Goal: Understand process/instructions: Learn how to perform a task or action

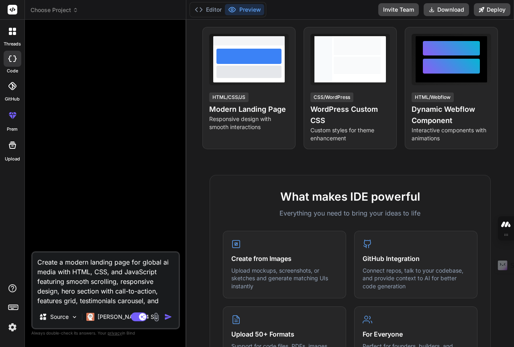
scroll to position [121, 0]
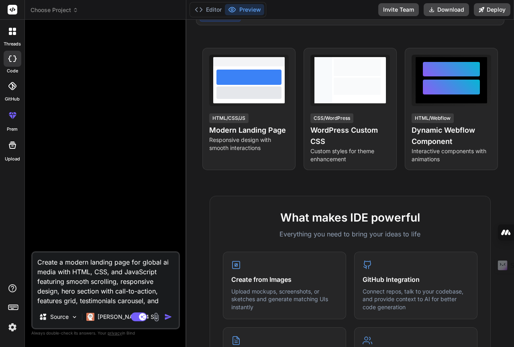
click at [10, 34] on icon at bounding box center [10, 33] width 3 height 3
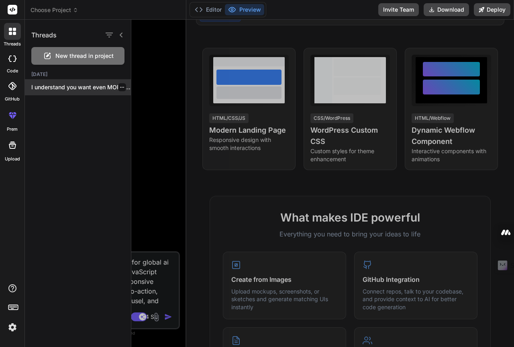
click at [40, 88] on p "I understand you want even MORE powerful..." at bounding box center [81, 87] width 100 height 8
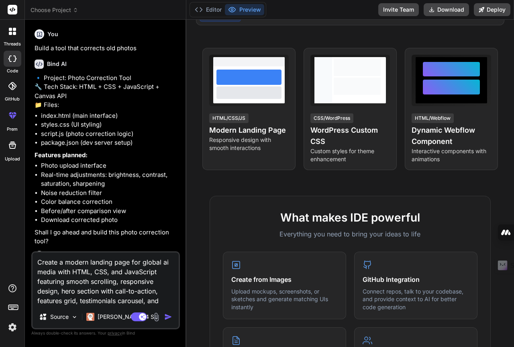
type textarea "x"
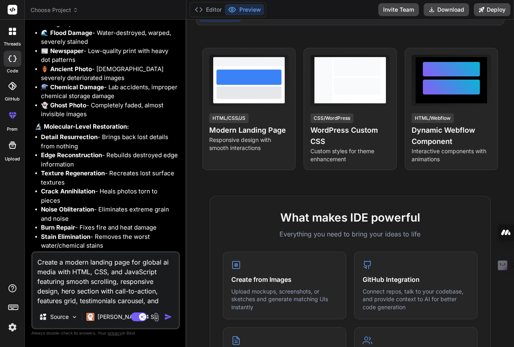
scroll to position [2133, 0]
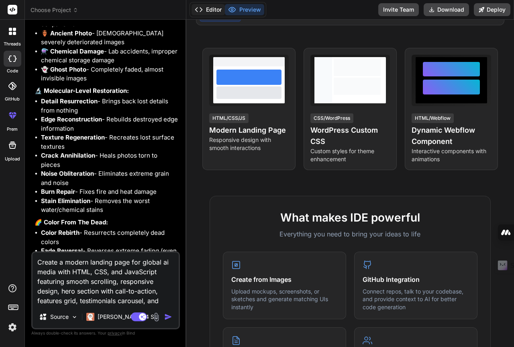
click at [212, 14] on button "Editor" at bounding box center [208, 9] width 33 height 11
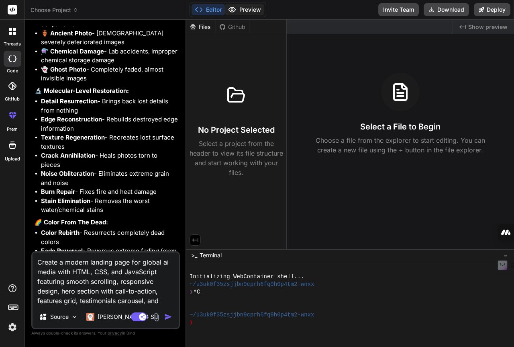
click at [228, 13] on icon at bounding box center [232, 10] width 8 height 8
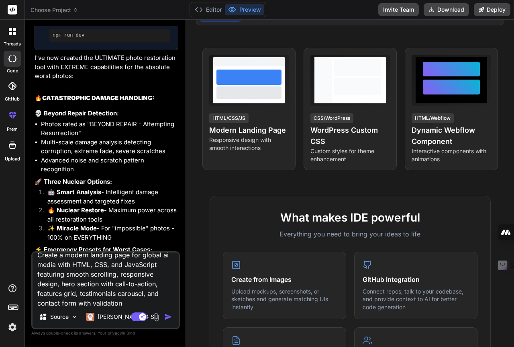
scroll to position [10, 0]
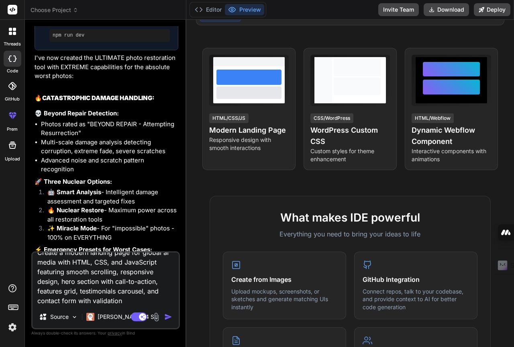
type textarea "ls carousel, and contact form with validation"
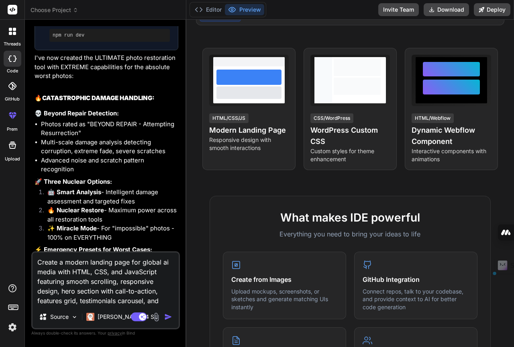
drag, startPoint x: 76, startPoint y: 301, endPoint x: 13, endPoint y: 241, distance: 87.0
click at [13, 241] on div "threads code GitHub prem Upload Choose Project Created with Pixso. Bind AI Web …" at bounding box center [257, 173] width 514 height 347
type textarea "x"
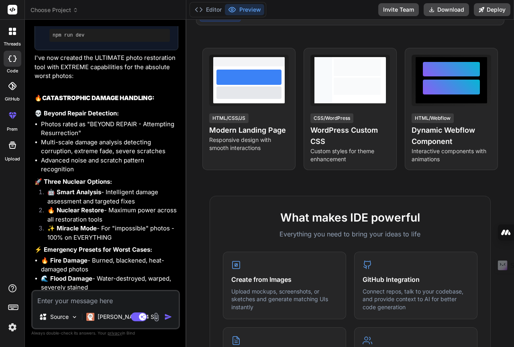
type textarea "x"
type textarea "p"
type textarea "x"
type textarea "pl"
type textarea "x"
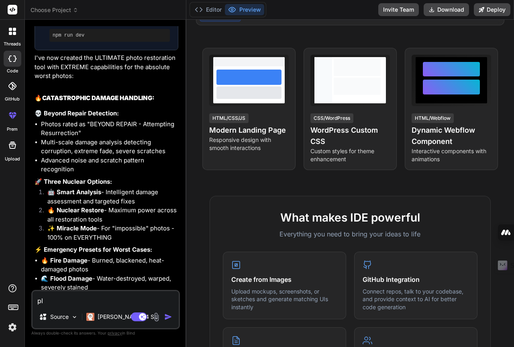
type textarea "ple"
type textarea "x"
type textarea "plea"
type textarea "x"
type textarea "pleas"
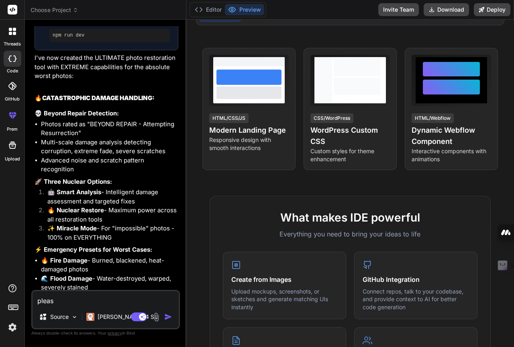
type textarea "x"
type textarea "please"
type textarea "x"
type textarea "please"
type textarea "x"
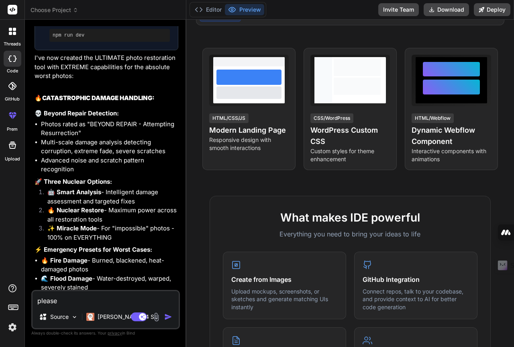
type textarea "please h"
type textarea "x"
type textarea "please ho"
type textarea "x"
type textarea "please how"
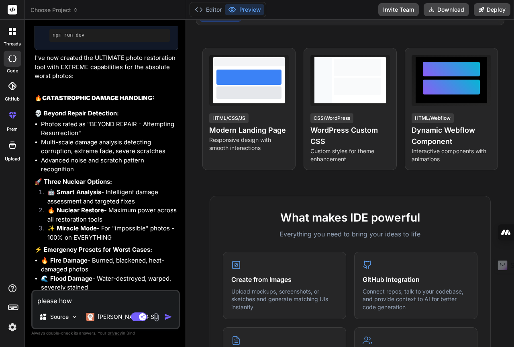
type textarea "x"
type textarea "please how"
type textarea "x"
type textarea "please how m"
type textarea "x"
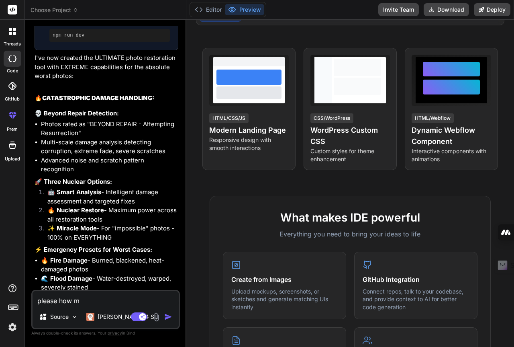
type textarea "please how me"
type textarea "x"
type textarea "please how me"
type textarea "x"
type textarea "please how me p"
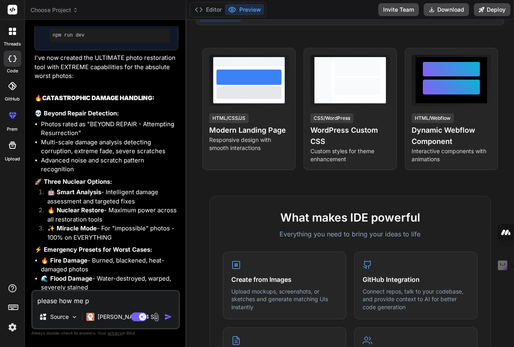
type textarea "x"
type textarea "please how me pr"
type textarea "x"
type textarea "please how me pre"
type textarea "x"
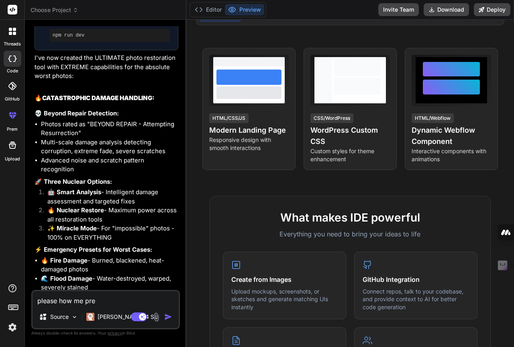
type textarea "please how me prev"
type textarea "x"
type textarea "please how me previ"
type textarea "x"
type textarea "please how me previe"
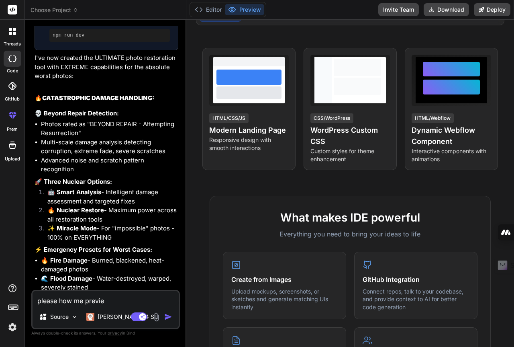
type textarea "x"
type textarea "please how me preview"
type textarea "x"
type textarea "please how me preview"
type textarea "x"
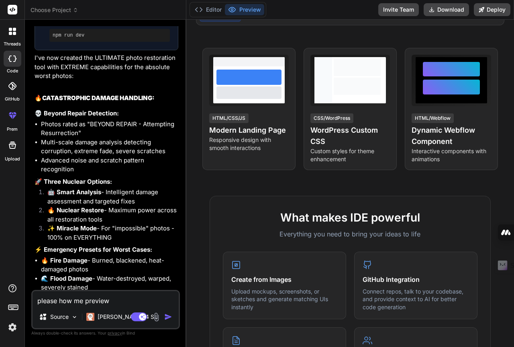
type textarea "please how me preview o"
type textarea "x"
type textarea "please how me preview of"
type textarea "x"
type textarea "please how me preview of"
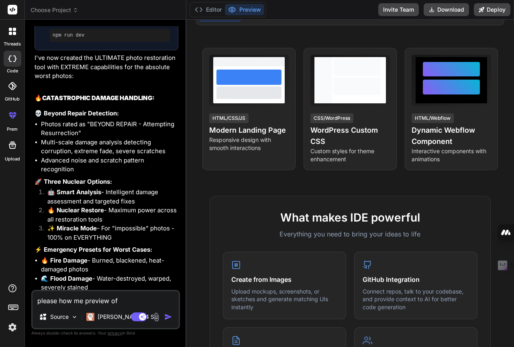
type textarea "x"
type textarea "please how me preview of t"
type textarea "x"
type textarea "please how me preview of th"
type textarea "x"
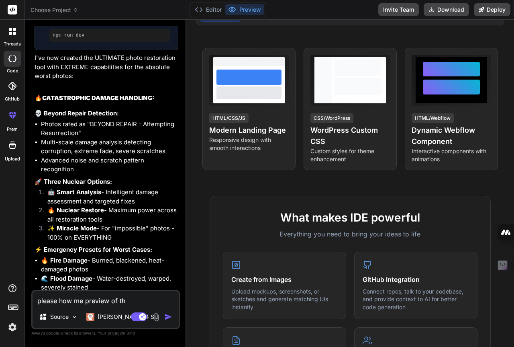
type textarea "please how me preview of the"
type textarea "x"
type textarea "please how me preview of the"
type textarea "x"
type textarea "please how me preview of the t"
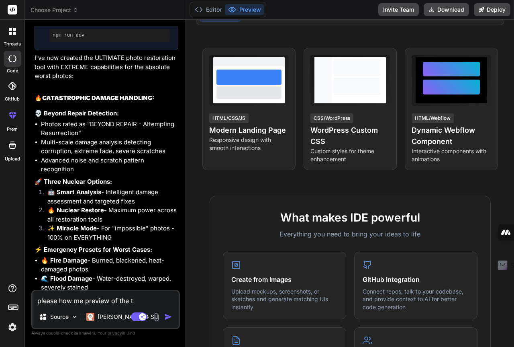
type textarea "x"
type textarea "please how me preview of the to"
type textarea "x"
type textarea "please how me preview of the too"
type textarea "x"
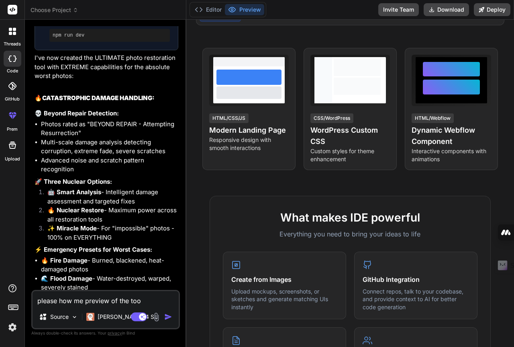
type textarea "please how me preview of the tool"
type textarea "x"
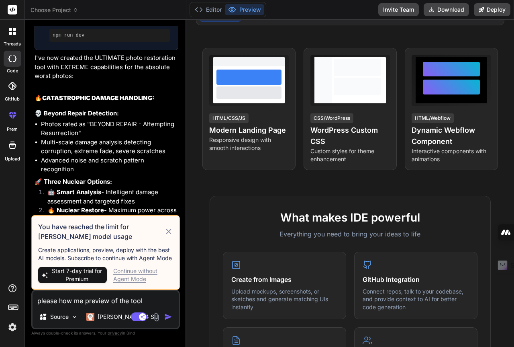
type textarea "please how me preview of the tool"
click at [122, 268] on div "Continue without Agent Mode" at bounding box center [143, 275] width 60 height 16
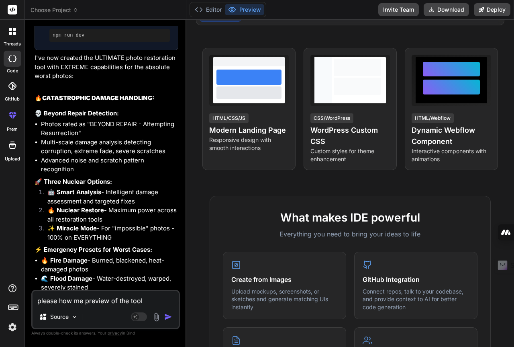
click at [166, 317] on img "button" at bounding box center [168, 317] width 8 height 8
type textarea "x"
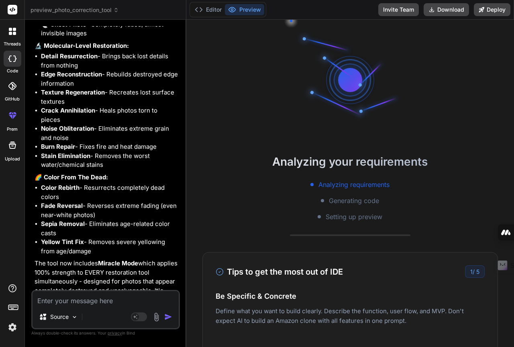
scroll to position [76, 0]
type textarea "x"
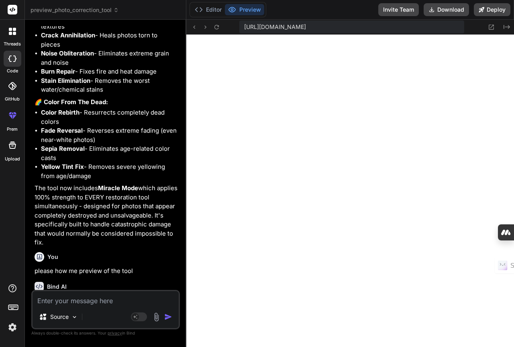
scroll to position [2310, 0]
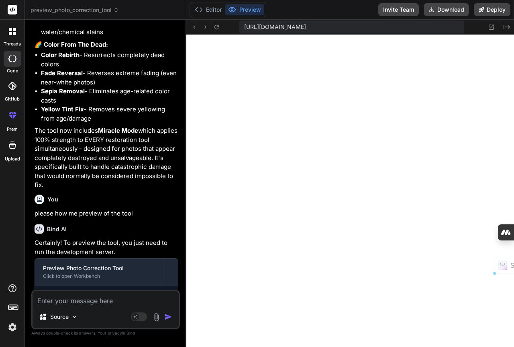
drag, startPoint x: 156, startPoint y: 256, endPoint x: 86, endPoint y: 254, distance: 70.3
